Goal: Task Accomplishment & Management: Complete application form

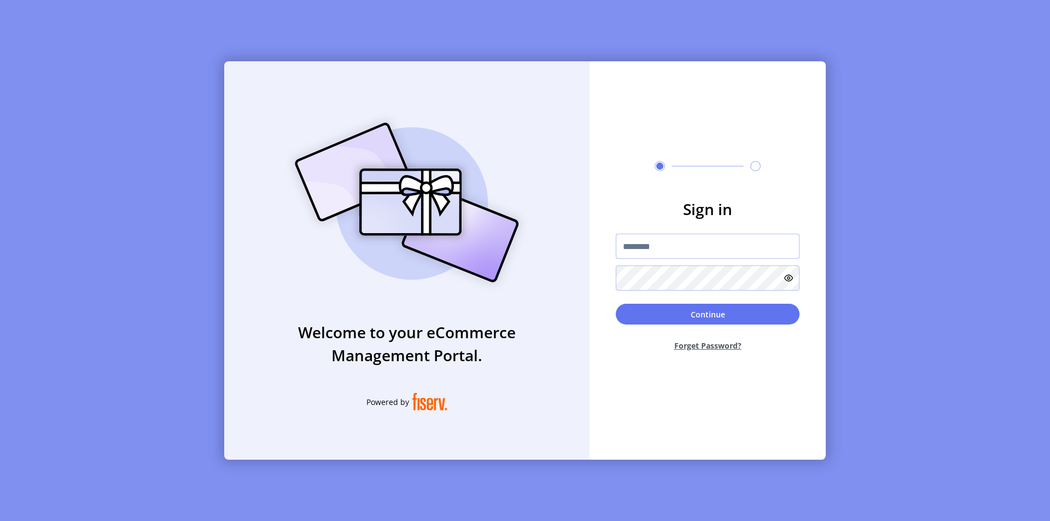
type input "**********"
click at [712, 316] on button "Continue" at bounding box center [708, 314] width 184 height 21
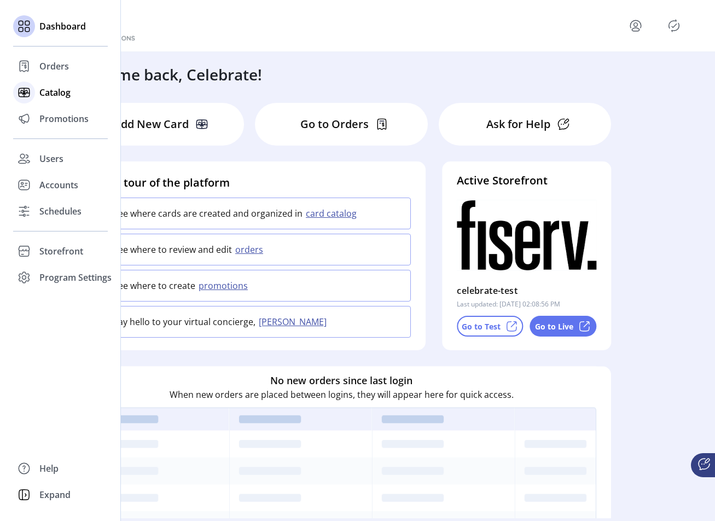
click at [65, 96] on span "Catalog" at bounding box center [54, 92] width 31 height 13
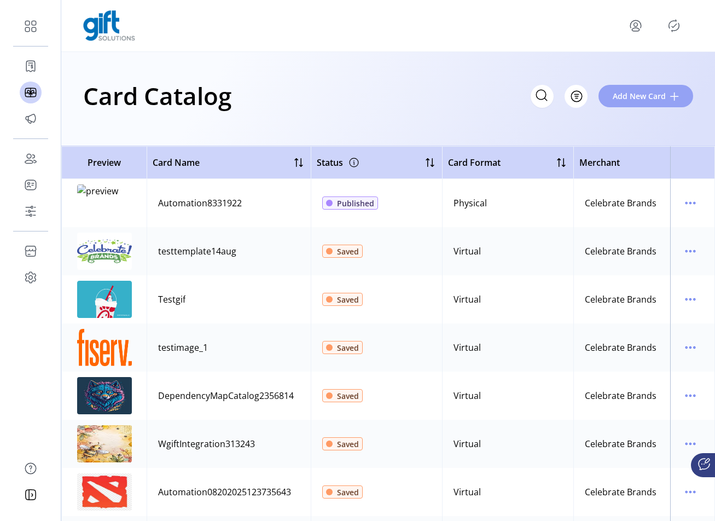
click at [645, 102] on button "Add New Card" at bounding box center [645, 96] width 95 height 22
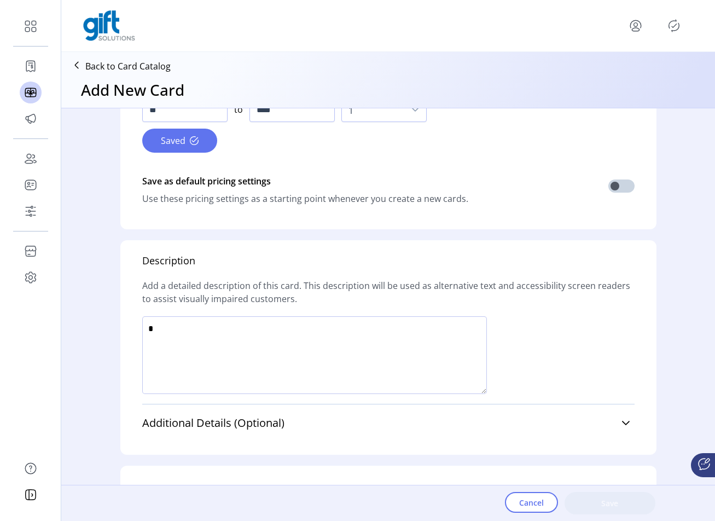
scroll to position [601, 0]
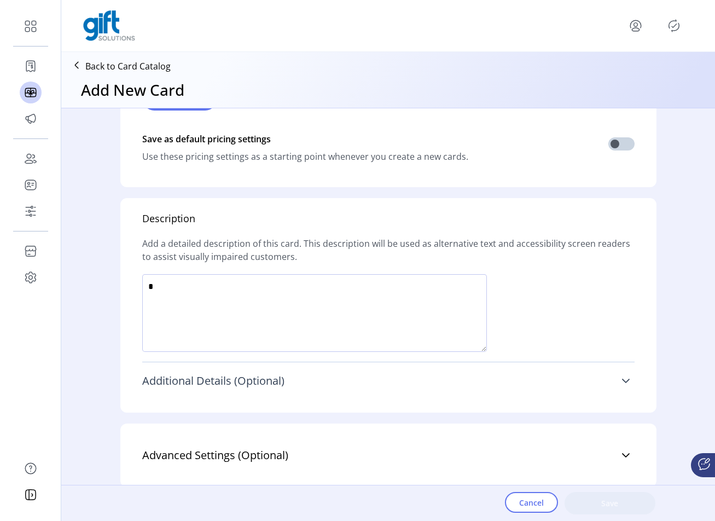
click at [624, 380] on icon at bounding box center [625, 380] width 9 height 9
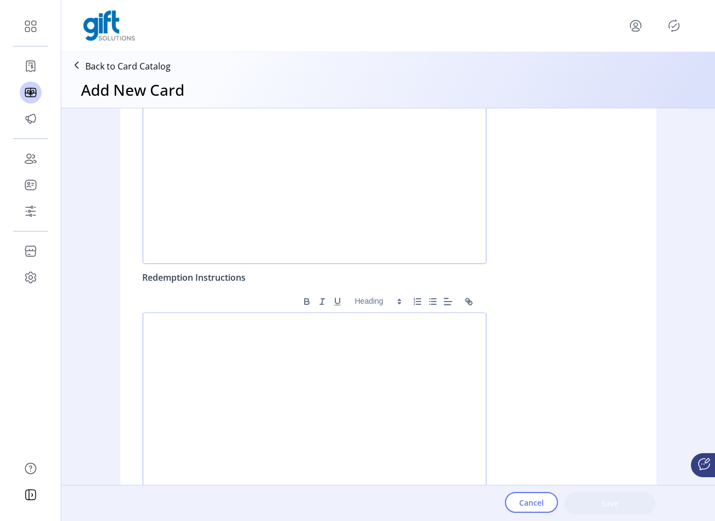
scroll to position [1060, 0]
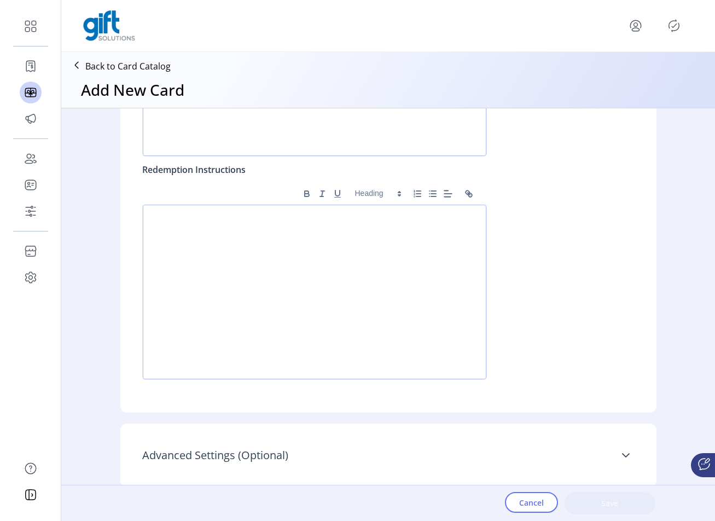
click at [624, 455] on icon at bounding box center [625, 455] width 9 height 9
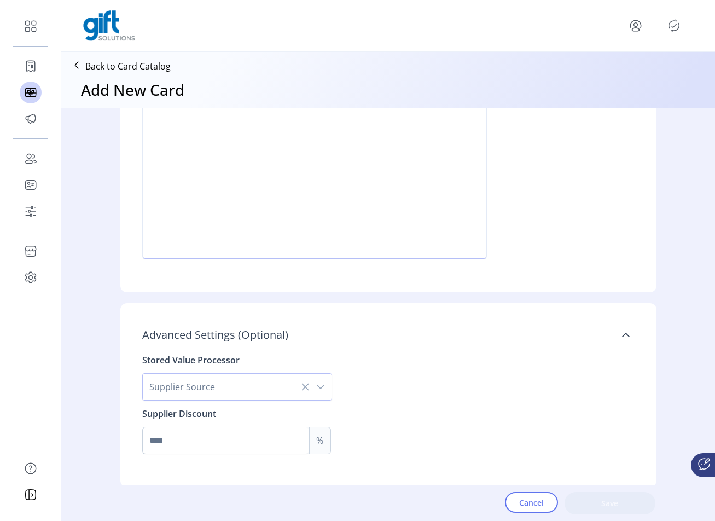
drag, startPoint x: 197, startPoint y: 333, endPoint x: 325, endPoint y: 329, distance: 128.0
click at [325, 329] on link "Advanced Settings (Optional)" at bounding box center [388, 335] width 492 height 24
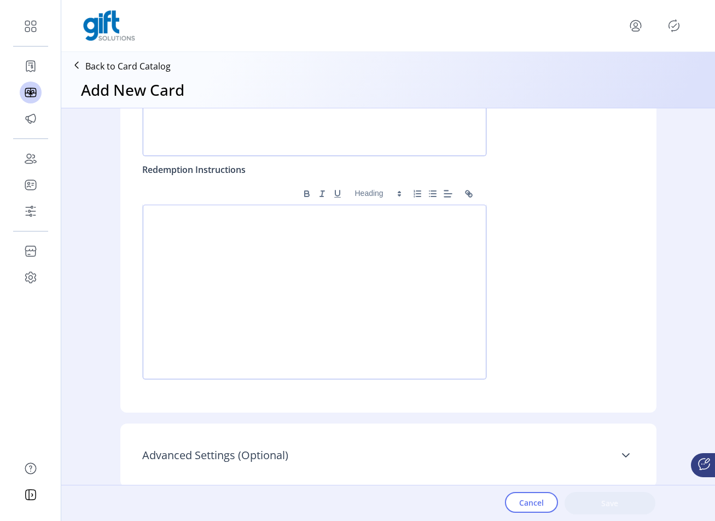
click at [624, 455] on icon at bounding box center [625, 455] width 9 height 9
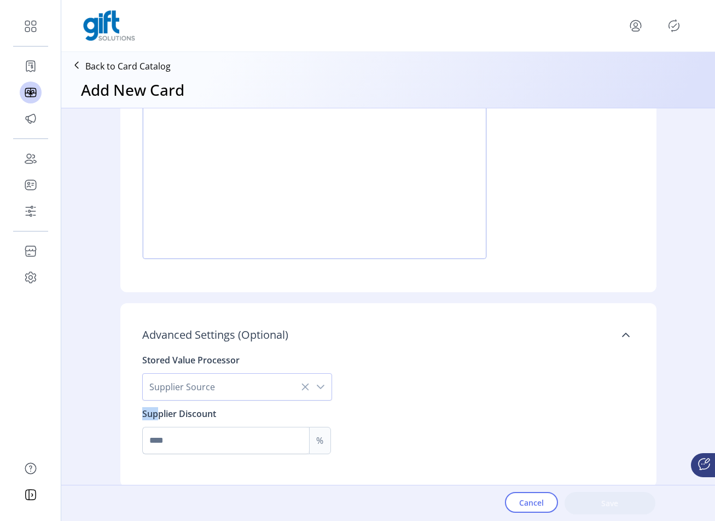
drag, startPoint x: 177, startPoint y: 413, endPoint x: 236, endPoint y: 412, distance: 59.1
click at [236, 412] on div "Stored Value Processor Supplier Source Supplier Discount %" at bounding box center [388, 400] width 492 height 107
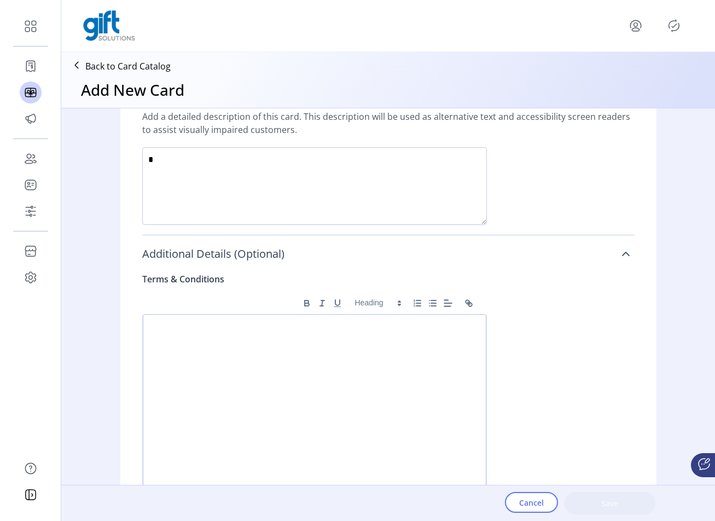
scroll to position [710, 0]
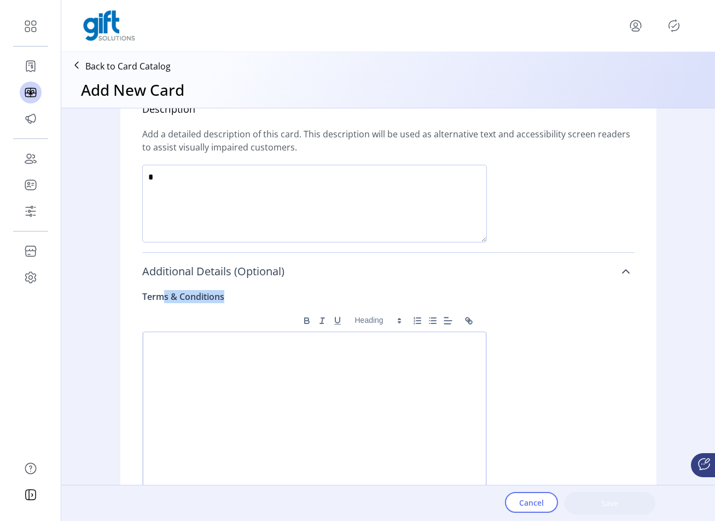
drag, startPoint x: 191, startPoint y: 294, endPoint x: 243, endPoint y: 294, distance: 52.5
click at [243, 294] on div "Terms & Conditions ******* ******* ******* ******* ******" at bounding box center [314, 394] width 345 height 223
click at [246, 294] on div "Terms & Conditions ******* ******* ******* ******* ******" at bounding box center [314, 394] width 345 height 223
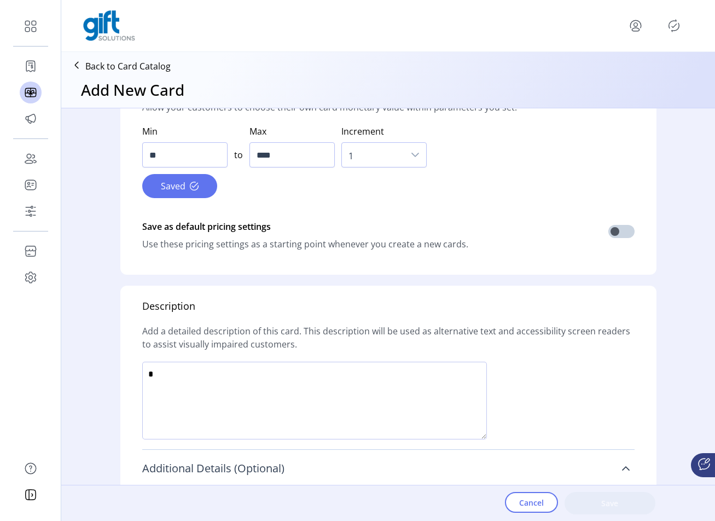
drag, startPoint x: 158, startPoint y: 326, endPoint x: 586, endPoint y: 341, distance: 428.6
click at [586, 341] on div "Add a detailed description of this card. This description will be used as alter…" at bounding box center [388, 337] width 492 height 48
drag, startPoint x: 317, startPoint y: 334, endPoint x: 403, endPoint y: 339, distance: 86.0
click at [403, 339] on div "Add a detailed description of this card. This description will be used as alter…" at bounding box center [388, 337] width 492 height 48
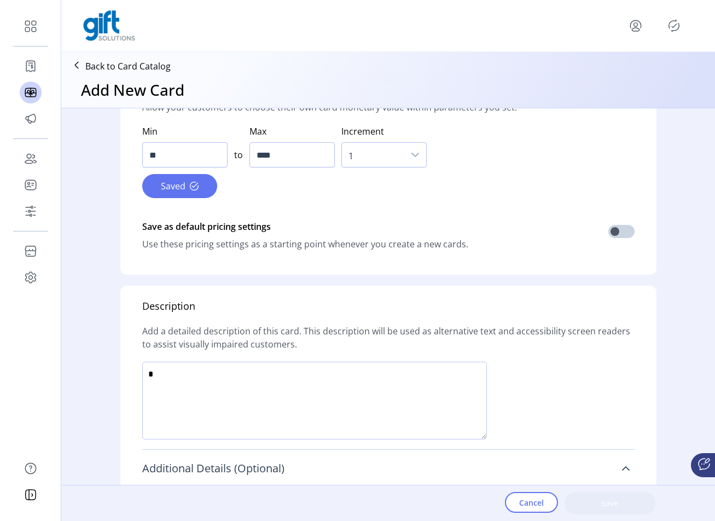
click at [403, 339] on div "Add a detailed description of this card. This description will be used as alter…" at bounding box center [388, 337] width 492 height 48
drag, startPoint x: 357, startPoint y: 334, endPoint x: 540, endPoint y: 334, distance: 183.8
click at [540, 334] on div "Add a detailed description of this card. This description will be used as alter…" at bounding box center [388, 337] width 492 height 48
click at [540, 342] on div "Add a detailed description of this card. This description will be used as alter…" at bounding box center [388, 337] width 492 height 48
drag, startPoint x: 194, startPoint y: 339, endPoint x: 298, endPoint y: 341, distance: 103.9
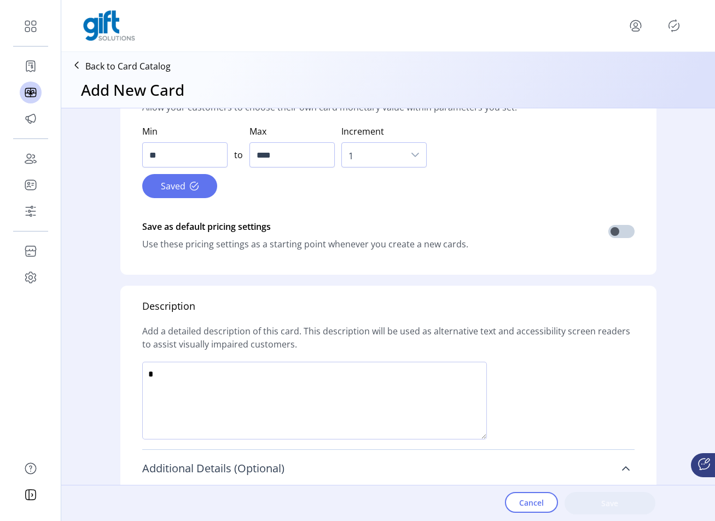
click at [296, 341] on div "Add a detailed description of this card. This description will be used as alter…" at bounding box center [388, 337] width 492 height 48
click at [299, 341] on div "Add a detailed description of this card. This description will be used as alter…" at bounding box center [388, 337] width 492 height 48
drag, startPoint x: 276, startPoint y: 373, endPoint x: 424, endPoint y: 376, distance: 148.3
click at [424, 376] on textarea at bounding box center [314, 401] width 345 height 78
drag, startPoint x: 451, startPoint y: 378, endPoint x: 280, endPoint y: 381, distance: 171.2
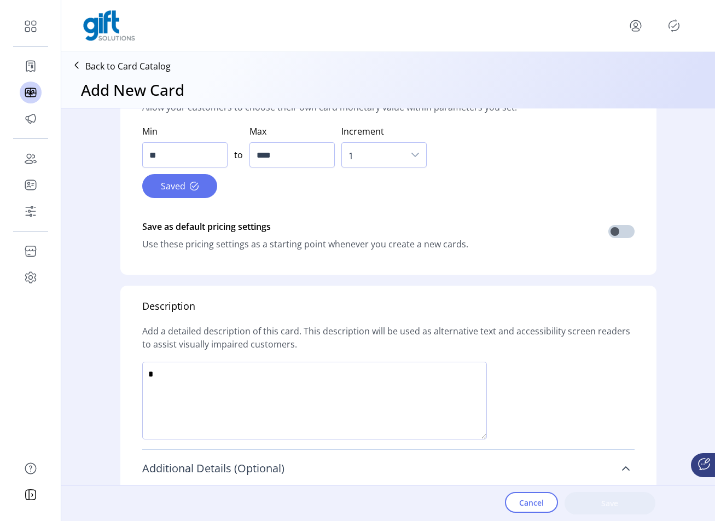
click at [280, 381] on textarea at bounding box center [314, 401] width 345 height 78
drag, startPoint x: 292, startPoint y: 375, endPoint x: 325, endPoint y: 377, distance: 33.4
click at [325, 377] on textarea at bounding box center [314, 401] width 345 height 78
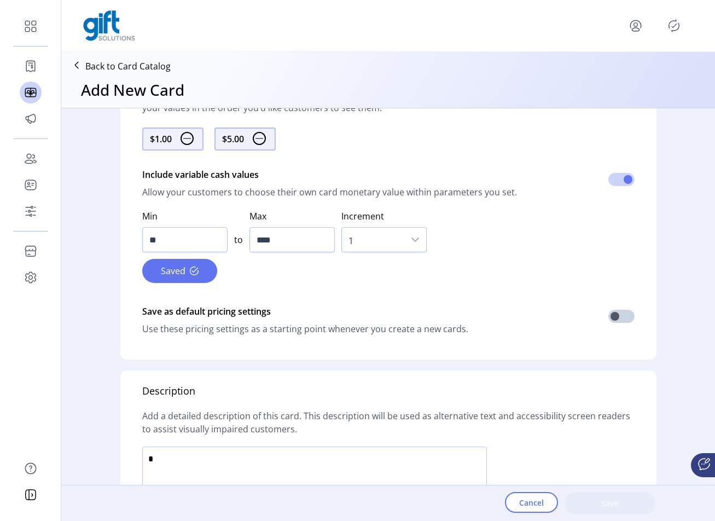
scroll to position [426, 0]
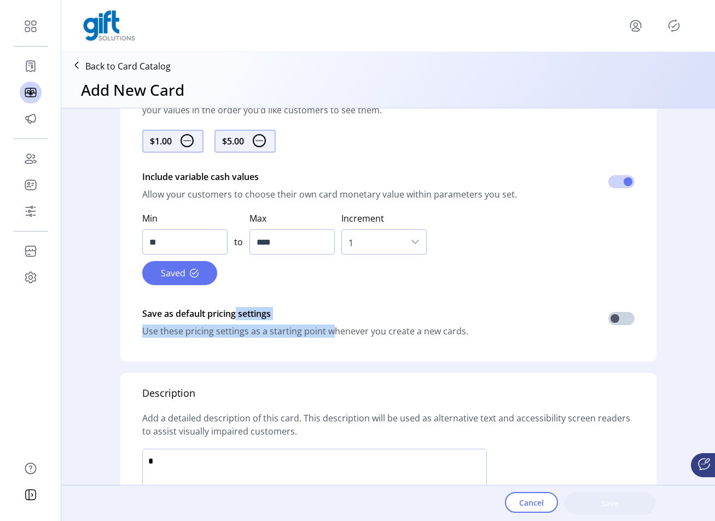
drag, startPoint x: 248, startPoint y: 314, endPoint x: 321, endPoint y: 330, distance: 74.6
click at [321, 330] on div "Save as default pricing settings Use these pricing settings as a starting point…" at bounding box center [305, 319] width 326 height 35
click at [321, 330] on div "Use these pricing settings as a starting point whenever you create a new cards." at bounding box center [305, 330] width 326 height 13
drag, startPoint x: 327, startPoint y: 323, endPoint x: 333, endPoint y: 335, distance: 13.9
click at [333, 335] on div "Save as default pricing settings Use these pricing settings as a starting point…" at bounding box center [305, 319] width 326 height 35
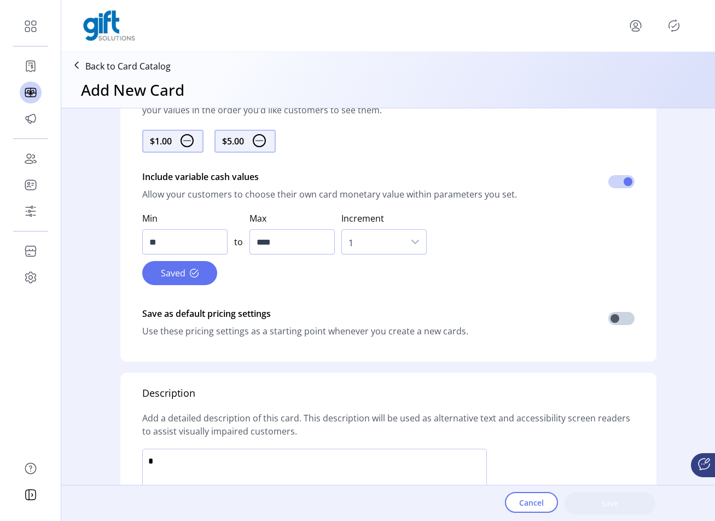
click at [342, 334] on div "Use these pricing settings as a starting point whenever you create a new cards." at bounding box center [305, 330] width 326 height 13
drag, startPoint x: 378, startPoint y: 331, endPoint x: 478, endPoint y: 327, distance: 100.2
click at [478, 327] on div "Save as default pricing settings Use these pricing settings as a starting point…" at bounding box center [388, 320] width 492 height 57
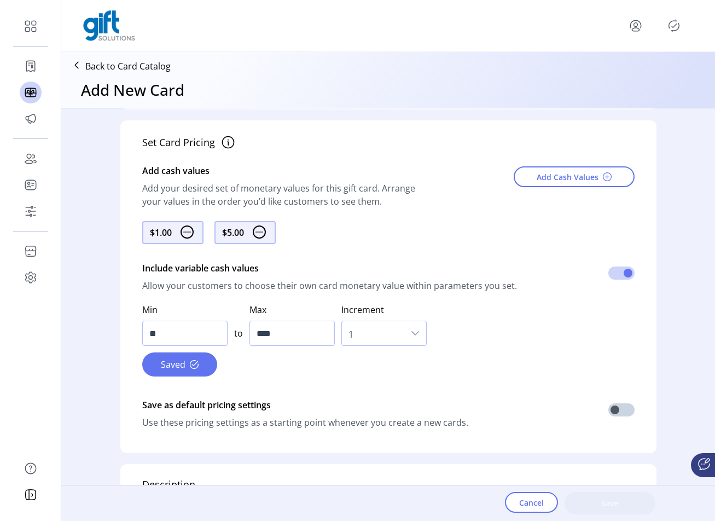
scroll to position [328, 0]
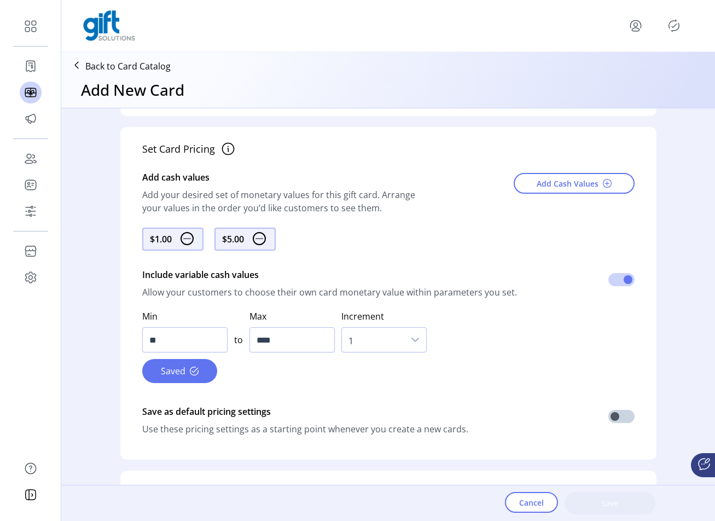
drag, startPoint x: 207, startPoint y: 271, endPoint x: 320, endPoint y: 277, distance: 112.8
click at [319, 277] on div "Include variable cash values" at bounding box center [329, 275] width 375 height 22
drag, startPoint x: 355, startPoint y: 288, endPoint x: 516, endPoint y: 293, distance: 160.9
click at [516, 293] on div "Include variable cash values Allow your customers to choose their own card mone…" at bounding box center [388, 281] width 492 height 57
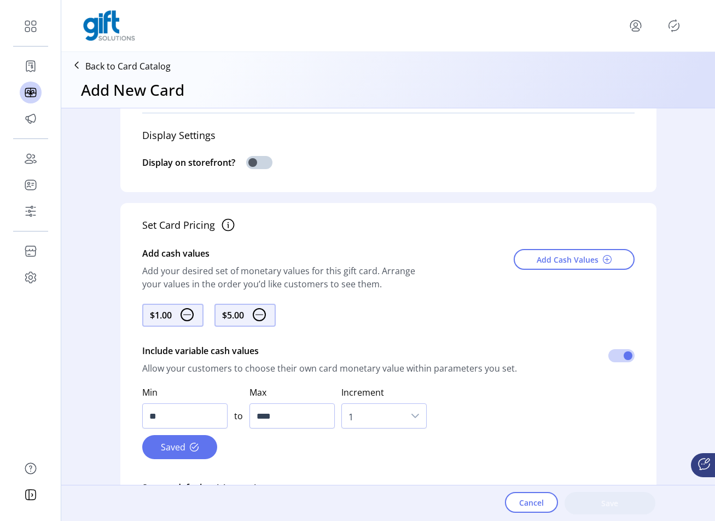
scroll to position [166, 0]
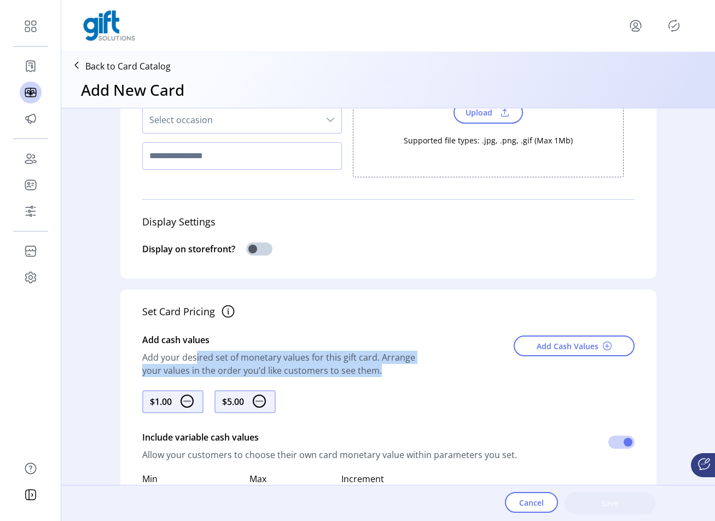
drag, startPoint x: 189, startPoint y: 354, endPoint x: 437, endPoint y: 368, distance: 248.2
click at [437, 368] on div "Add cash values Add your desired set of monetary values for this gift card. Arr…" at bounding box center [388, 354] width 492 height 68
click at [437, 368] on div at bounding box center [458, 356] width 71 height 55
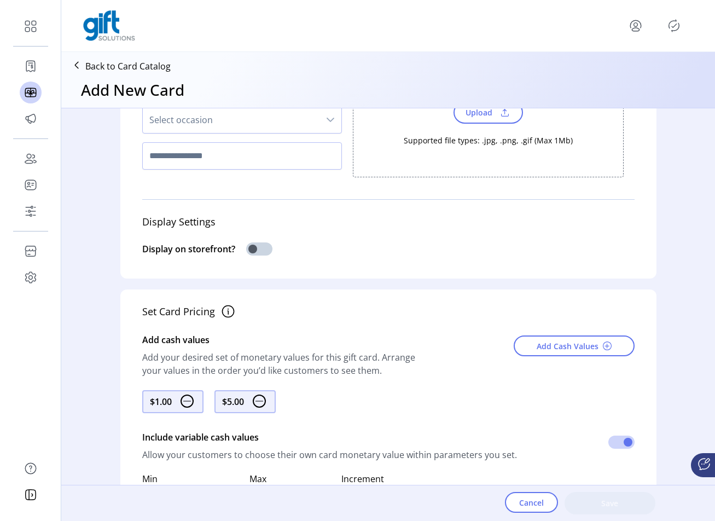
scroll to position [0, 0]
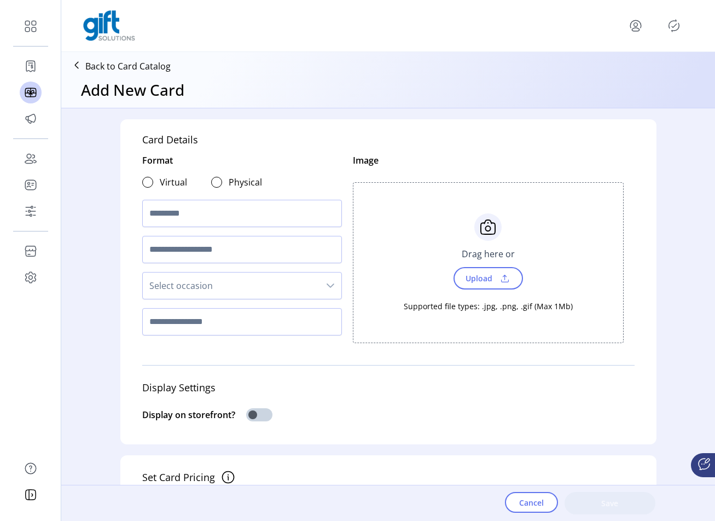
click at [468, 161] on div "Image Choose Upload Cancel Drag here or Upload Supported file types: .jpg, .png…" at bounding box center [488, 252] width 293 height 196
